Goal: Task Accomplishment & Management: Complete application form

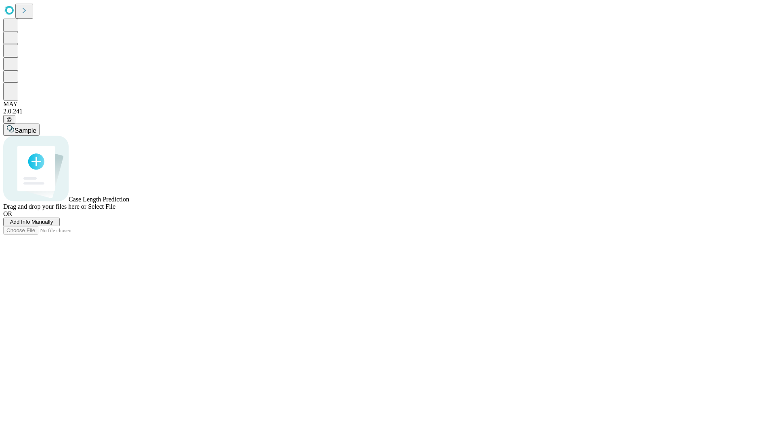
click at [53, 225] on span "Add Info Manually" at bounding box center [31, 222] width 43 height 6
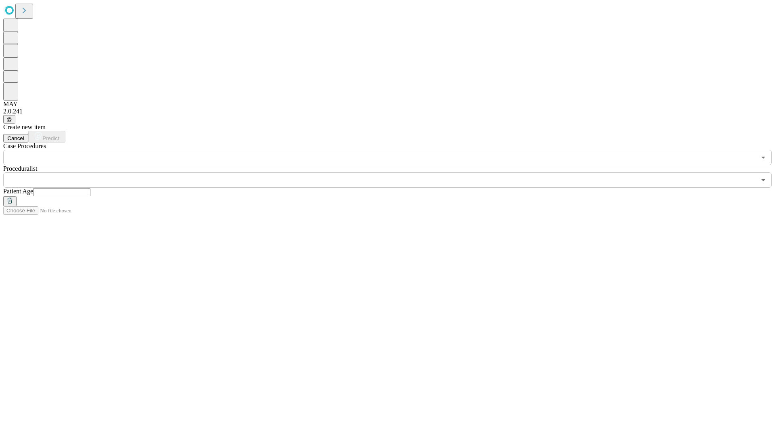
click at [90, 188] on input "text" at bounding box center [61, 192] width 57 height 8
type input "**"
click at [393, 172] on input "text" at bounding box center [379, 179] width 752 height 15
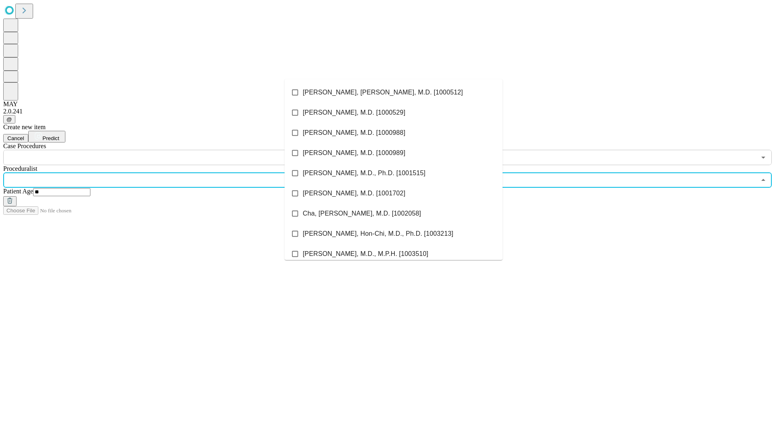
click at [393, 92] on li "[PERSON_NAME], [PERSON_NAME], M.D. [1000512]" at bounding box center [393, 92] width 218 height 20
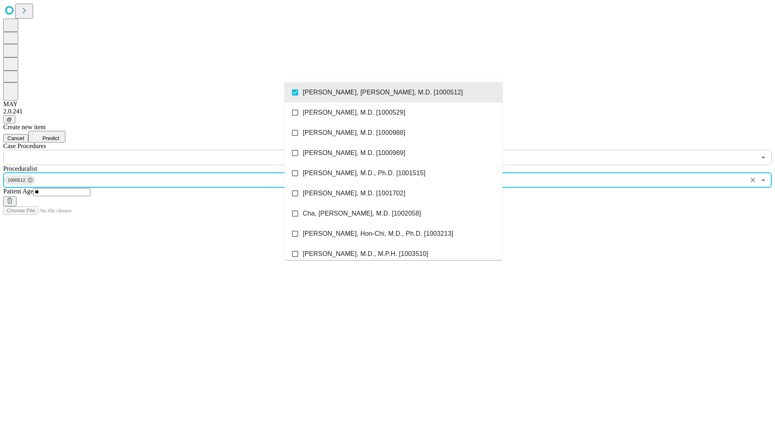
click at [169, 150] on input "text" at bounding box center [379, 157] width 752 height 15
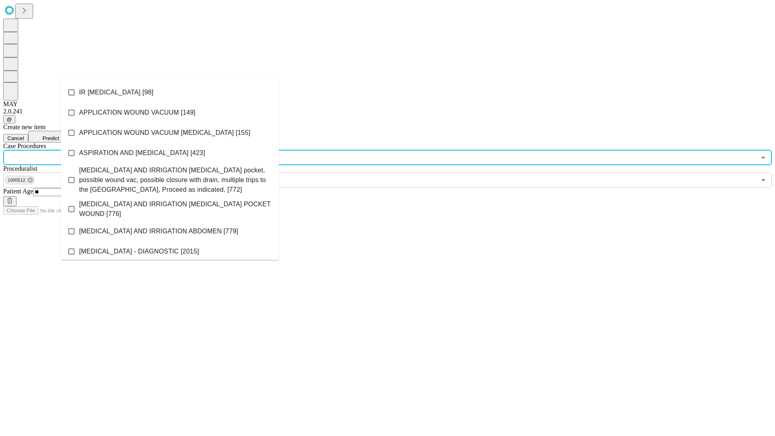
click at [170, 92] on li "IR [MEDICAL_DATA] [98]" at bounding box center [170, 92] width 218 height 20
